Goal: Task Accomplishment & Management: Use online tool/utility

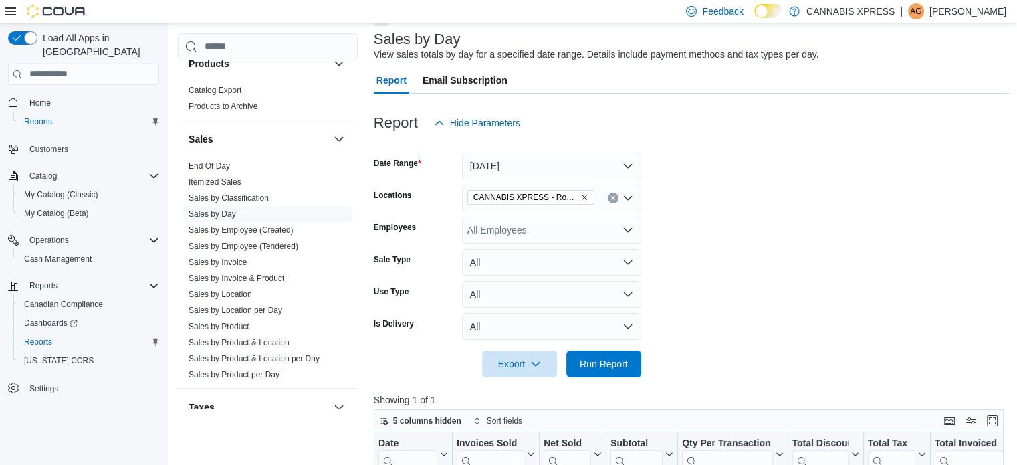
scroll to position [70, 0]
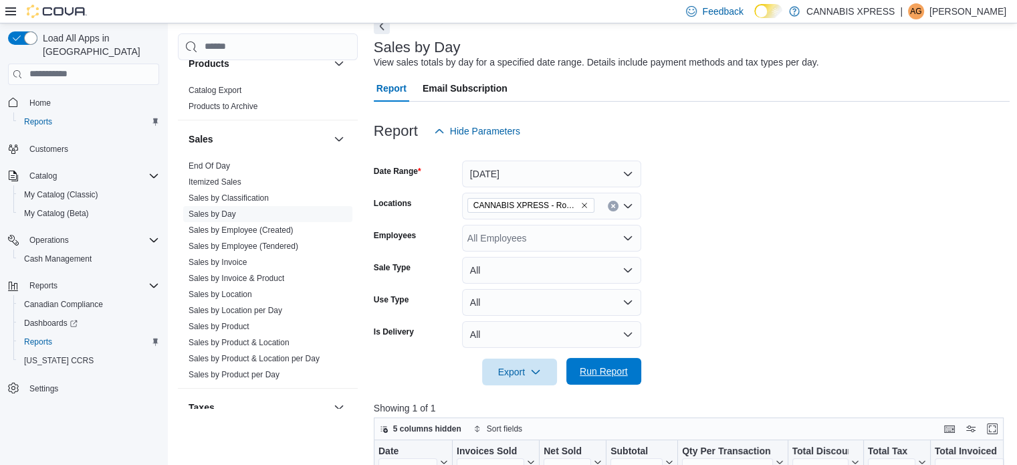
click at [626, 369] on span "Run Report" at bounding box center [604, 370] width 48 height 13
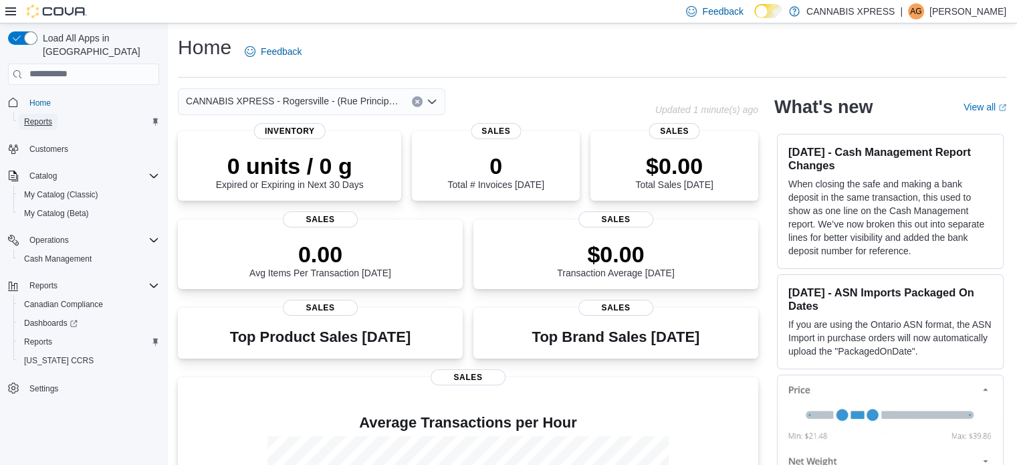
click at [57, 114] on link "Reports" at bounding box center [38, 122] width 39 height 16
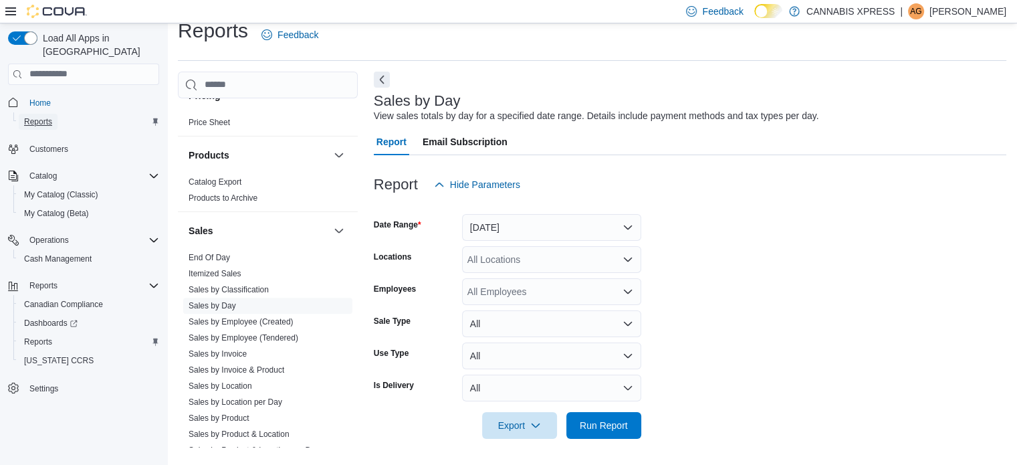
scroll to position [869, 0]
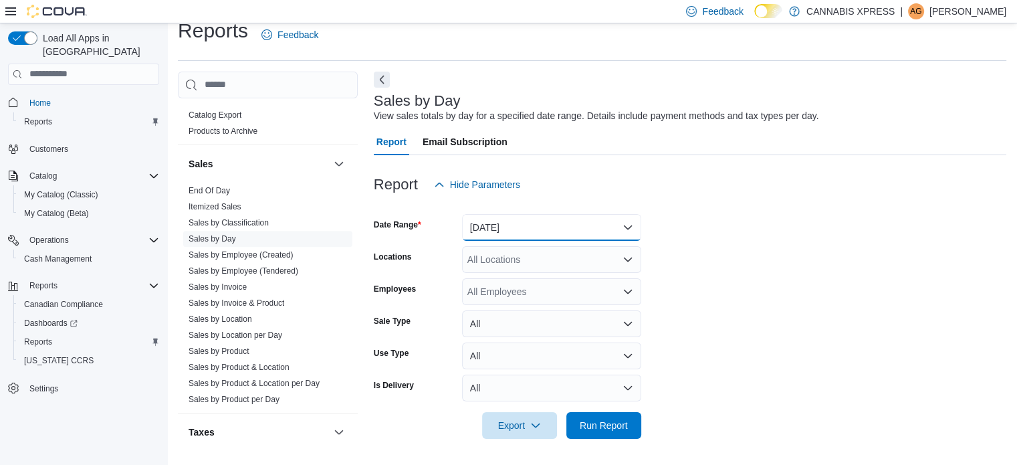
click at [621, 221] on button "Yesterday" at bounding box center [551, 227] width 179 height 27
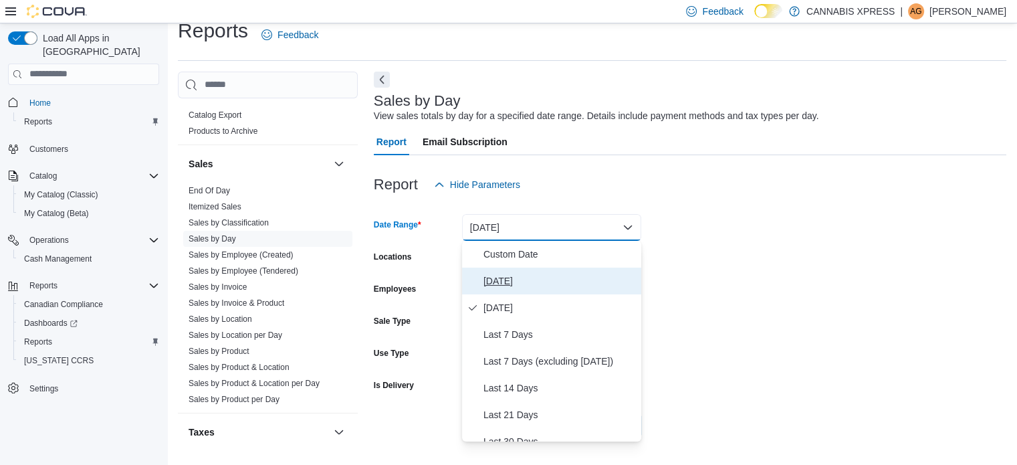
click at [489, 277] on span "[DATE]" at bounding box center [559, 281] width 152 height 16
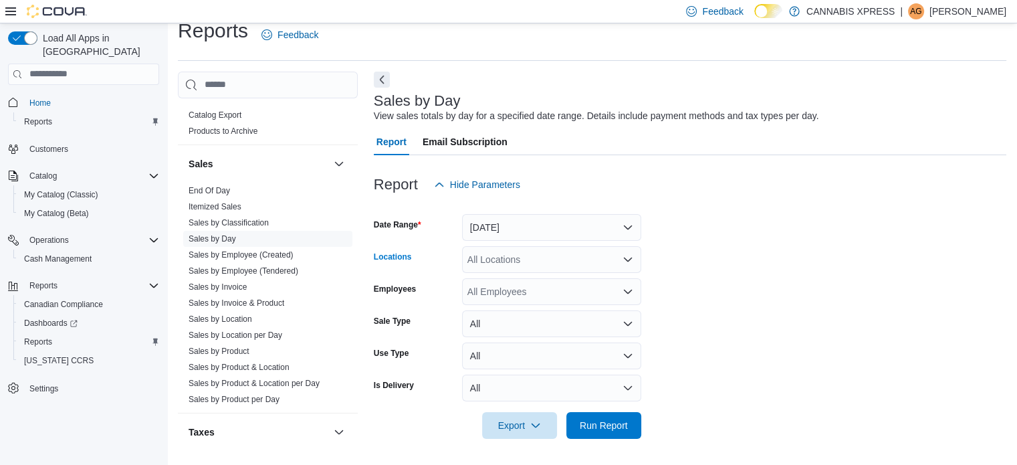
click at [630, 265] on div "All Locations" at bounding box center [551, 259] width 179 height 27
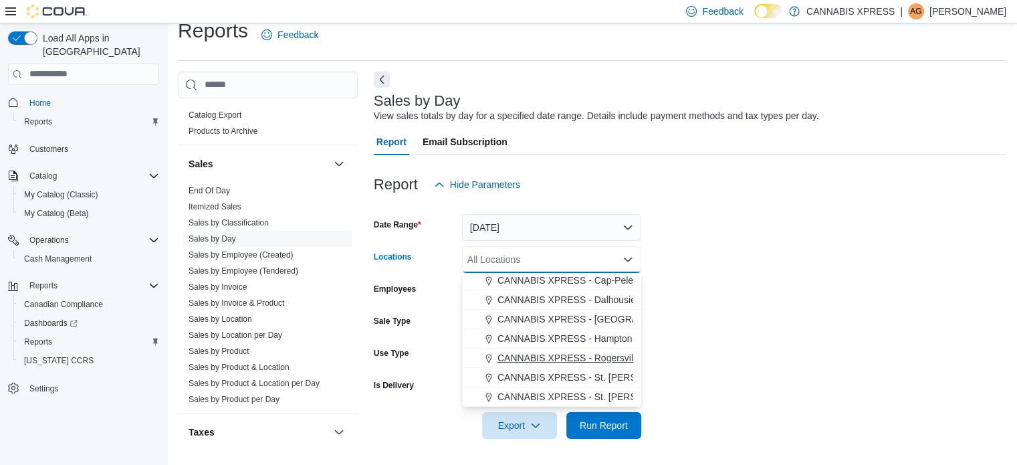
click at [600, 352] on span "CANNABIS XPRESS - Rogersville - (Rue Principale)" at bounding box center [606, 357] width 219 height 13
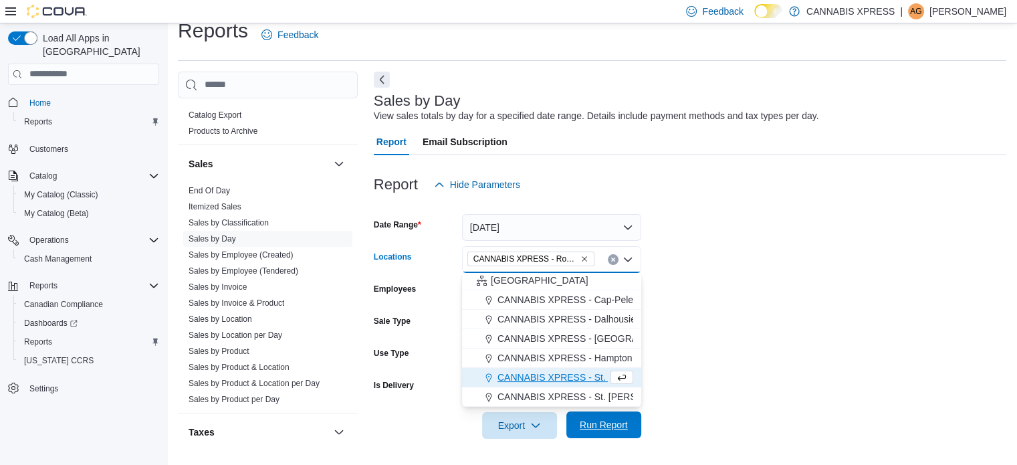
click at [621, 425] on span "Run Report" at bounding box center [604, 424] width 48 height 13
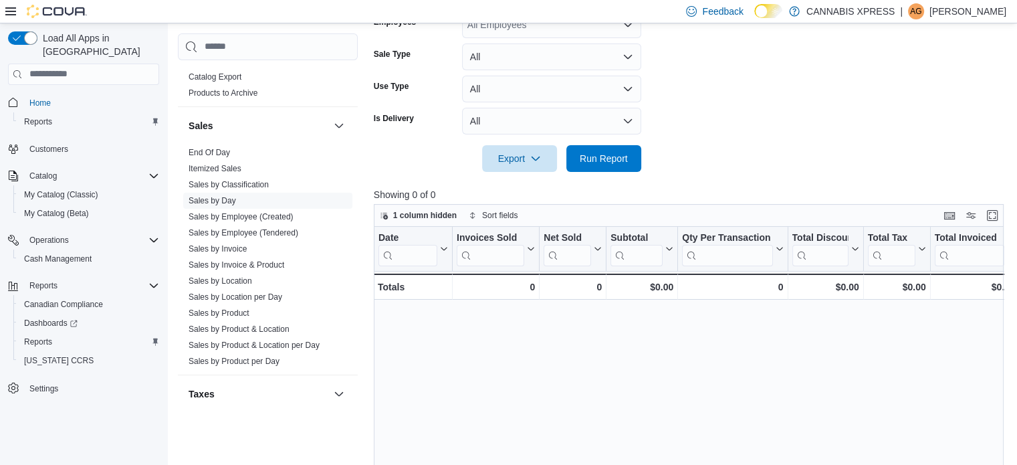
scroll to position [284, 0]
click at [622, 162] on span "Run Report" at bounding box center [604, 156] width 48 height 13
